Goal: Task Accomplishment & Management: Complete application form

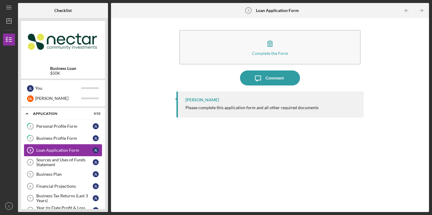
click at [55, 151] on div "Loan Application Form" at bounding box center [64, 150] width 56 height 5
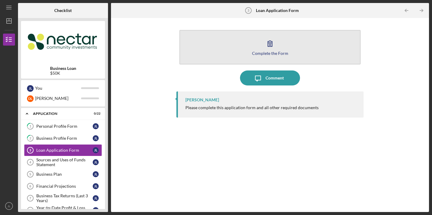
click at [267, 47] on icon "button" at bounding box center [269, 43] width 15 height 15
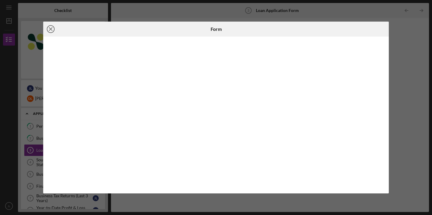
click at [51, 30] on icon "Icon/Close" at bounding box center [50, 29] width 15 height 15
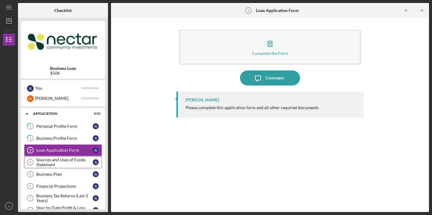
click at [56, 166] on div "Sources and Uses of Funds Statement" at bounding box center [64, 162] width 56 height 10
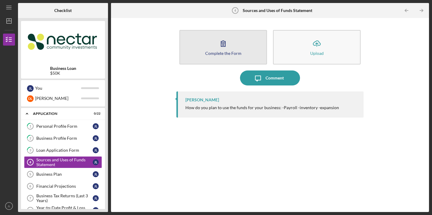
click at [237, 60] on button "Complete the Form Form" at bounding box center [223, 47] width 88 height 34
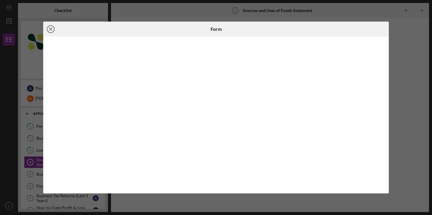
click at [51, 29] on line at bounding box center [50, 29] width 3 height 3
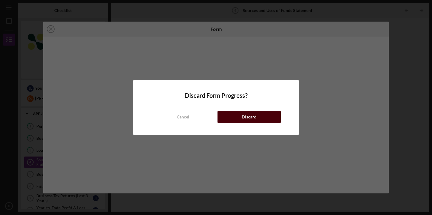
click at [224, 116] on button "Discard" at bounding box center [248, 117] width 63 height 12
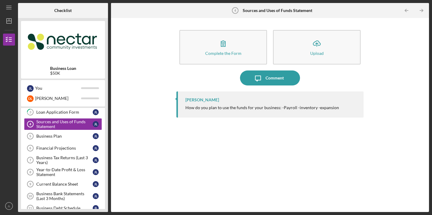
scroll to position [52, 0]
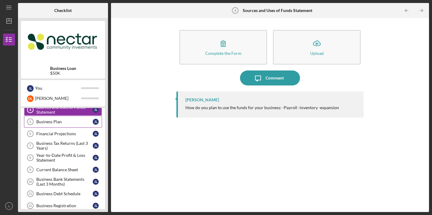
click at [54, 123] on div "Business Plan" at bounding box center [64, 121] width 56 height 5
